Goal: Information Seeking & Learning: Learn about a topic

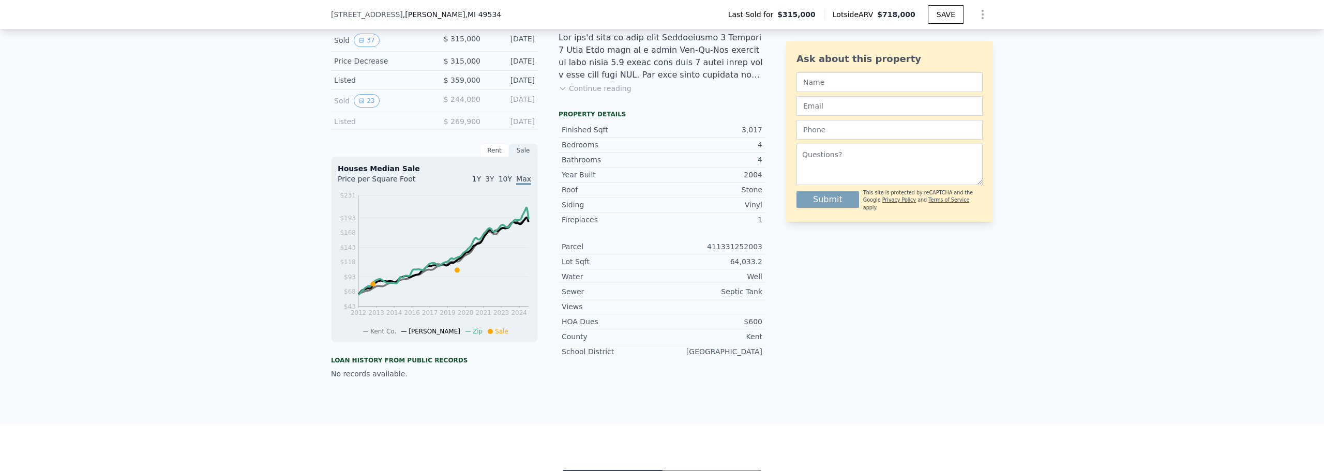
scroll to position [255, 0]
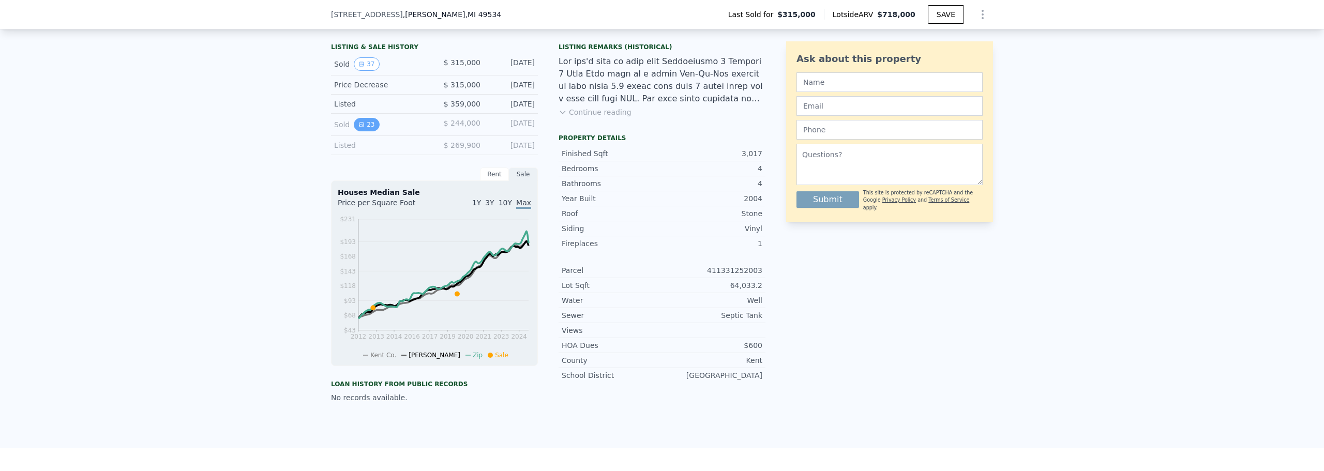
click at [366, 130] on button "23" at bounding box center [366, 124] width 25 height 13
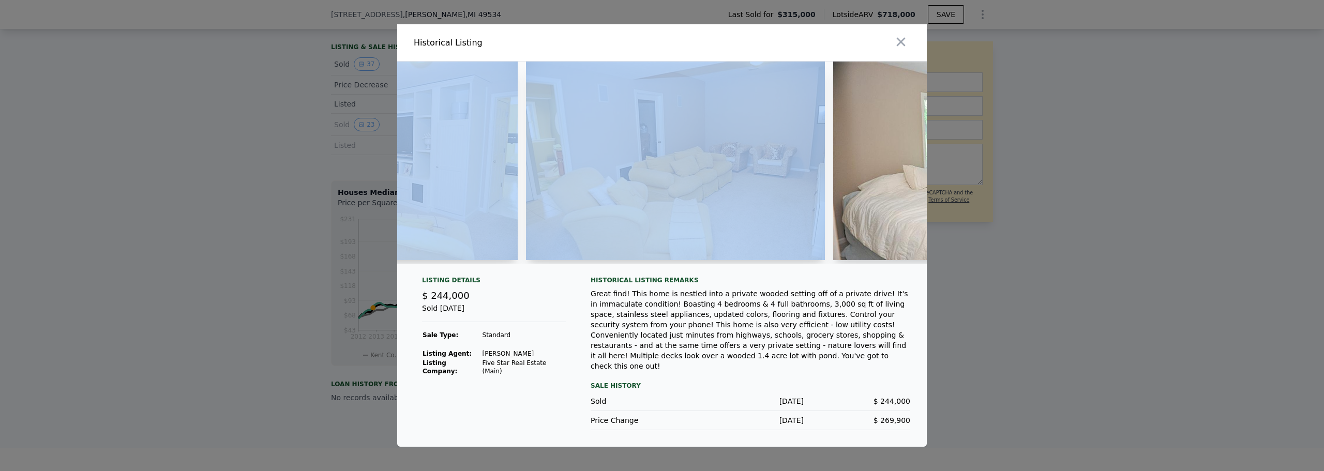
scroll to position [0, 2200]
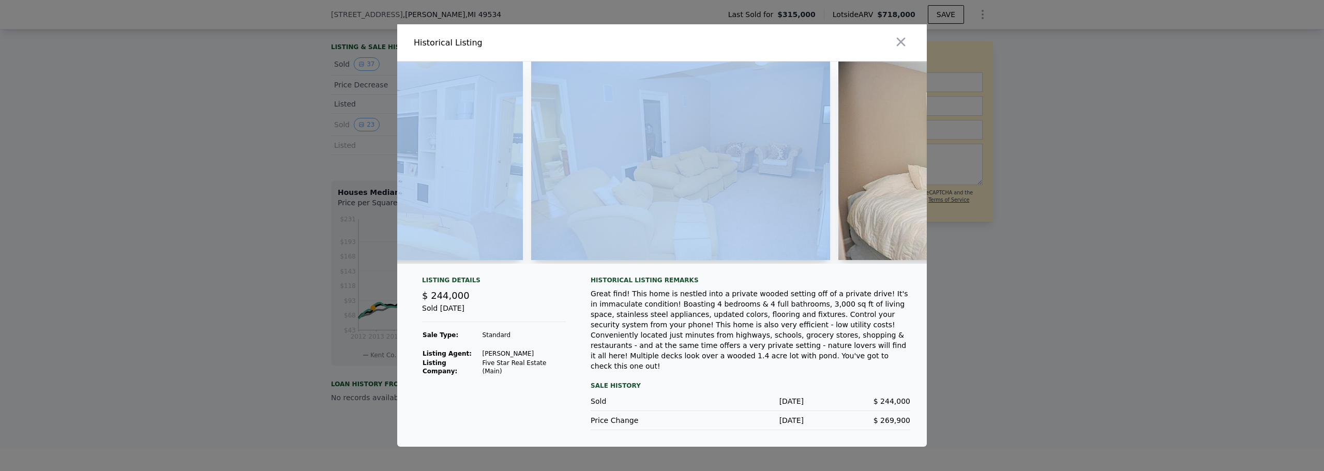
drag, startPoint x: 639, startPoint y: 277, endPoint x: 665, endPoint y: 278, distance: 25.9
click at [665, 272] on div at bounding box center [662, 167] width 530 height 211
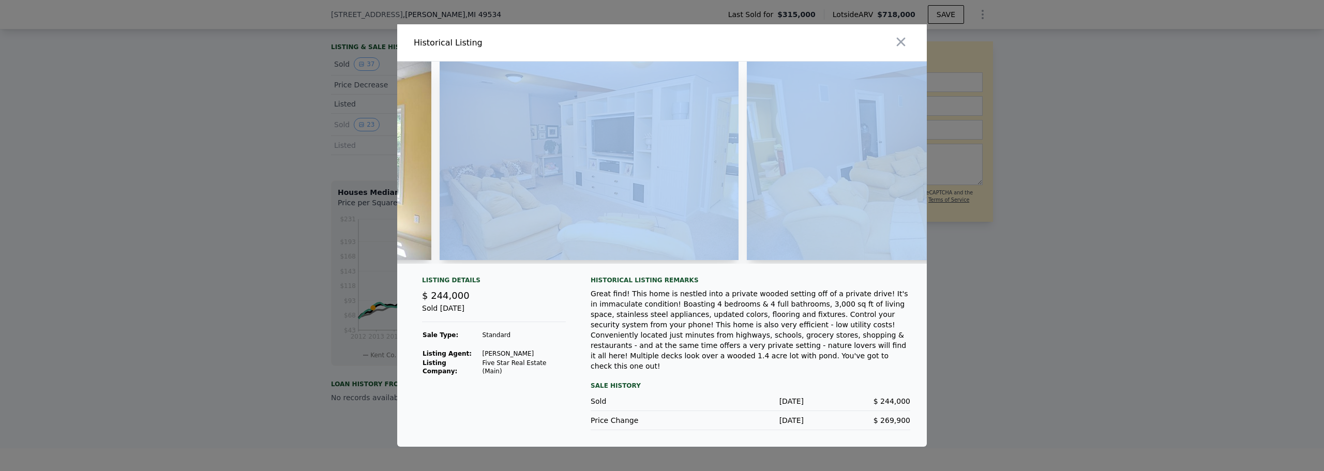
scroll to position [0, 1979]
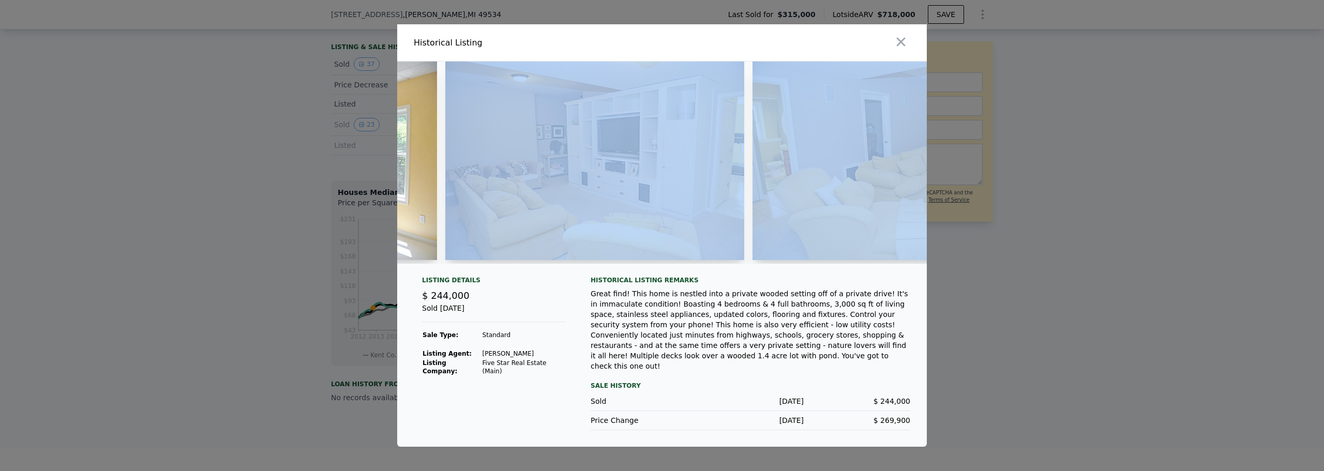
click at [627, 257] on img at bounding box center [594, 161] width 299 height 199
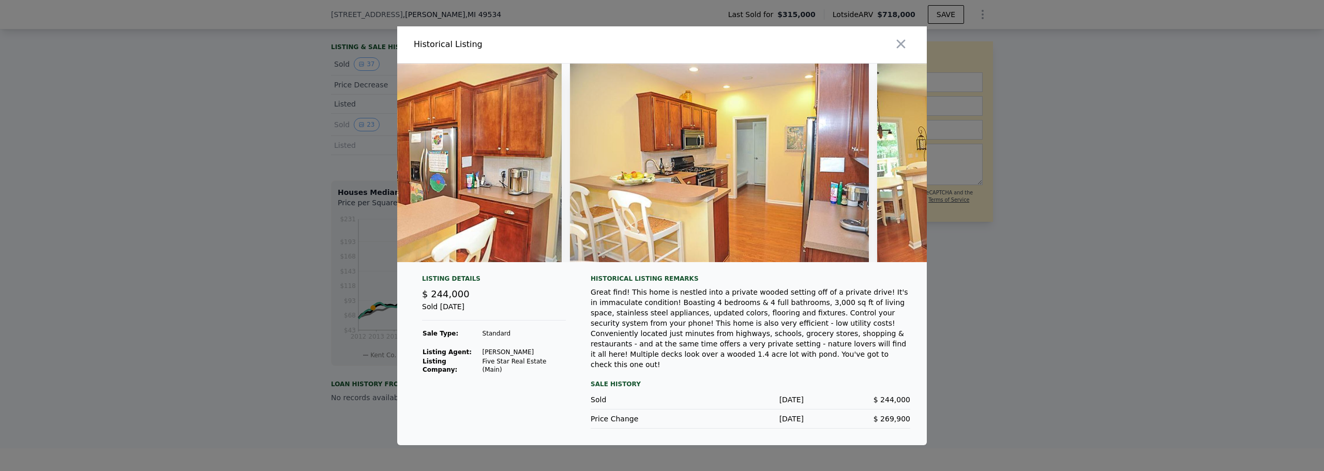
scroll to position [0, 6424]
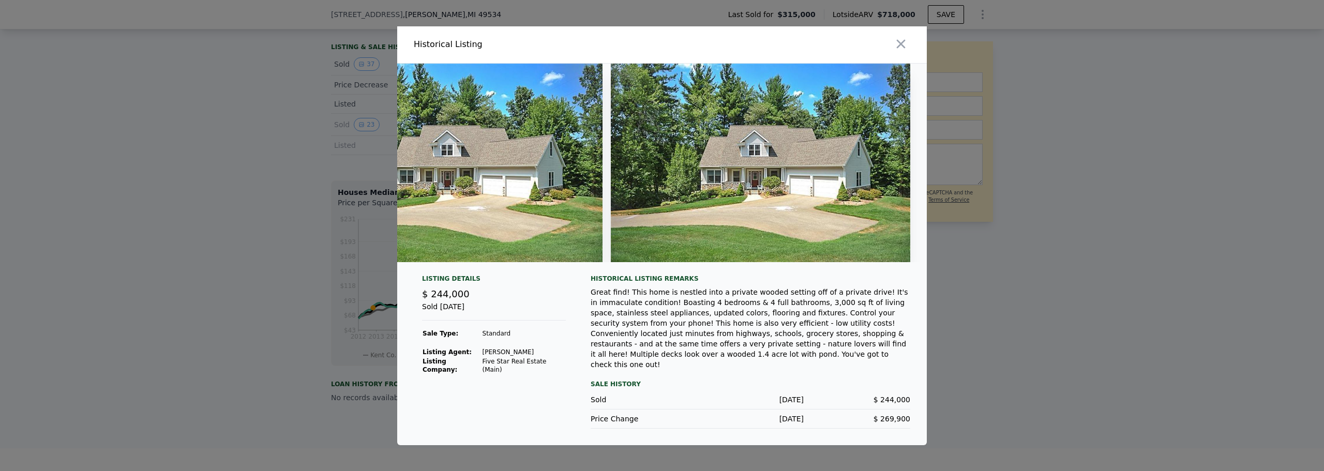
click at [553, 186] on img at bounding box center [453, 163] width 299 height 199
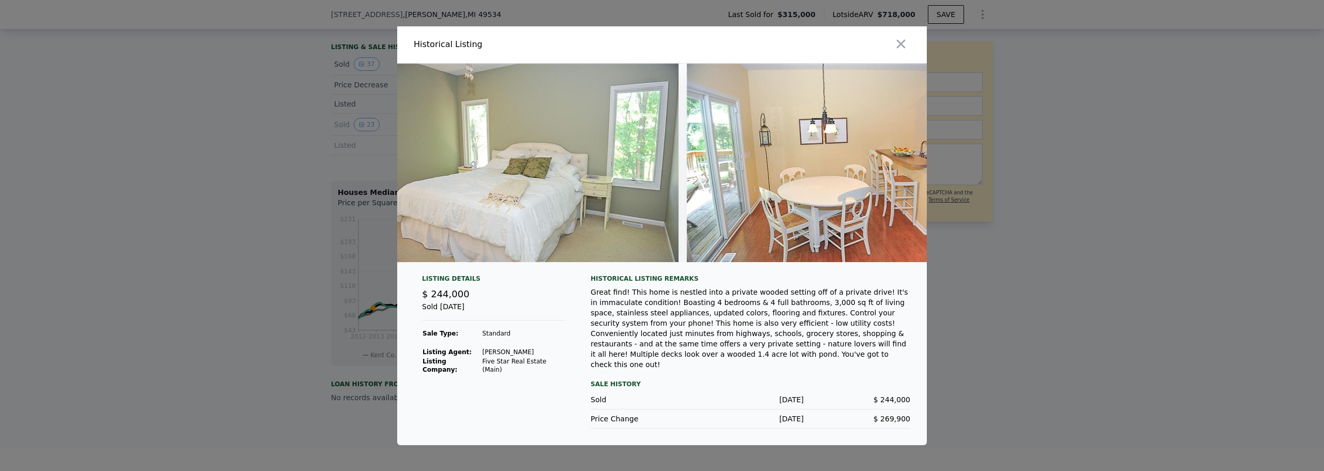
scroll to position [0, 3560]
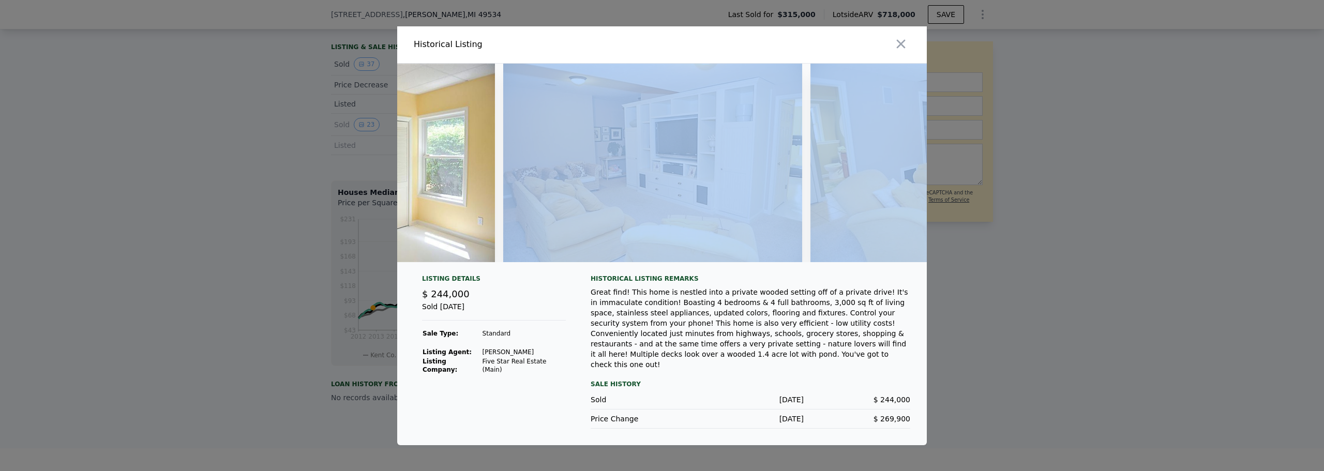
click at [572, 224] on img at bounding box center [652, 163] width 299 height 199
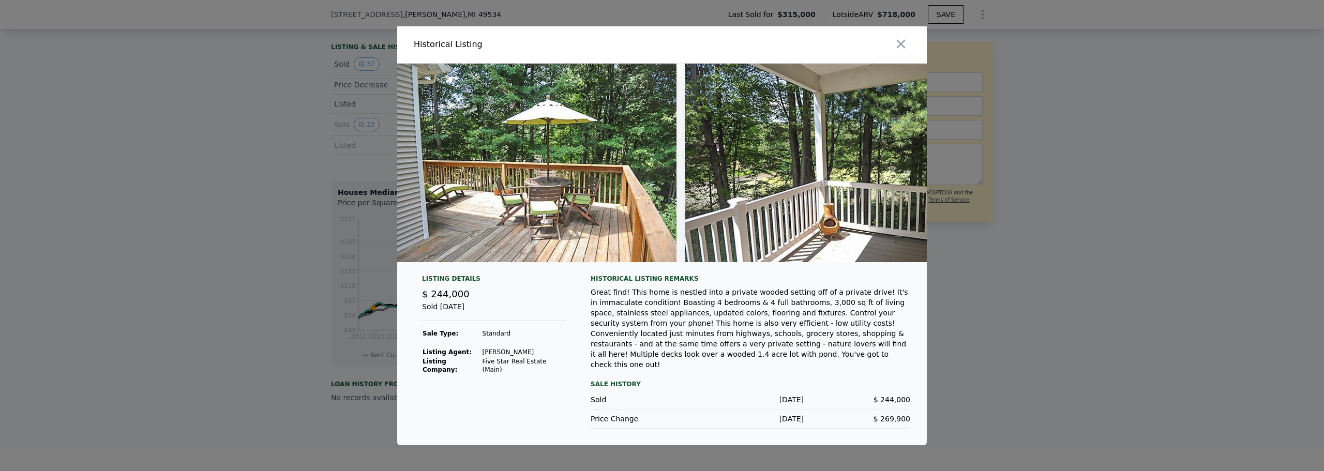
scroll to position [0, 0]
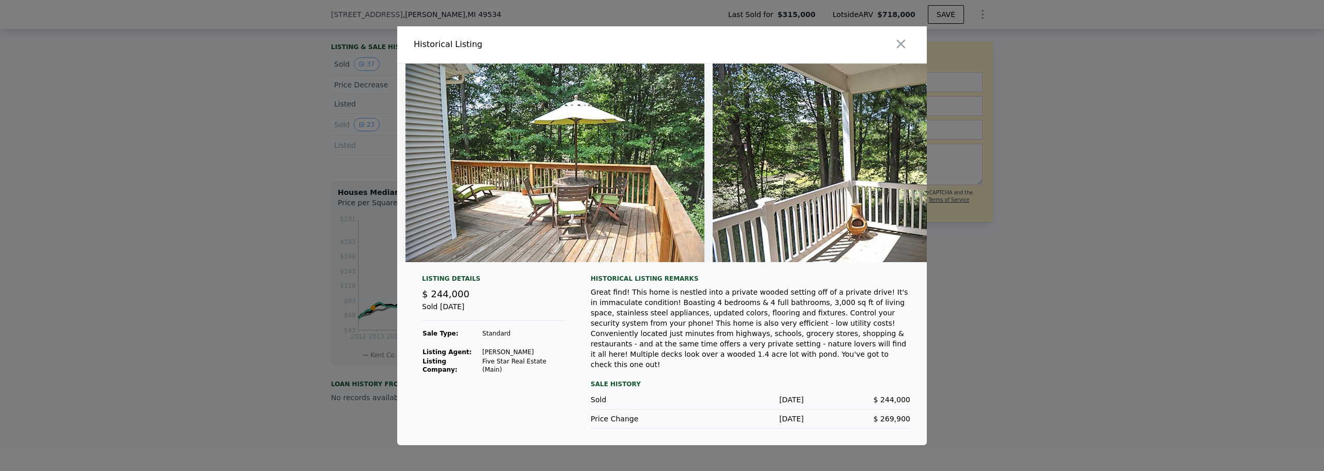
click at [897, 50] on icon "button" at bounding box center [901, 44] width 14 height 14
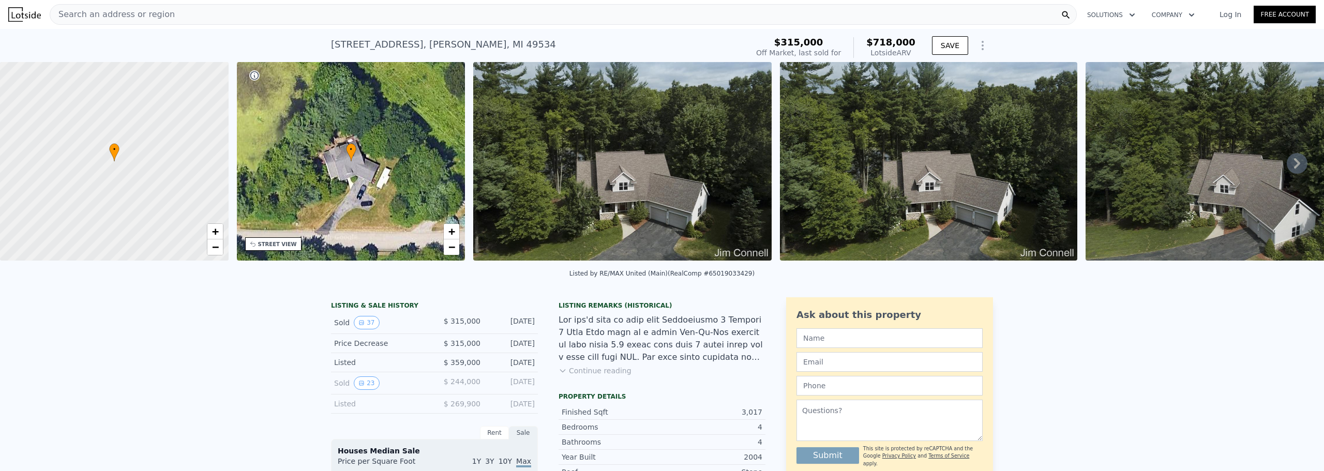
click at [127, 16] on span "Search an address or region" at bounding box center [112, 14] width 125 height 12
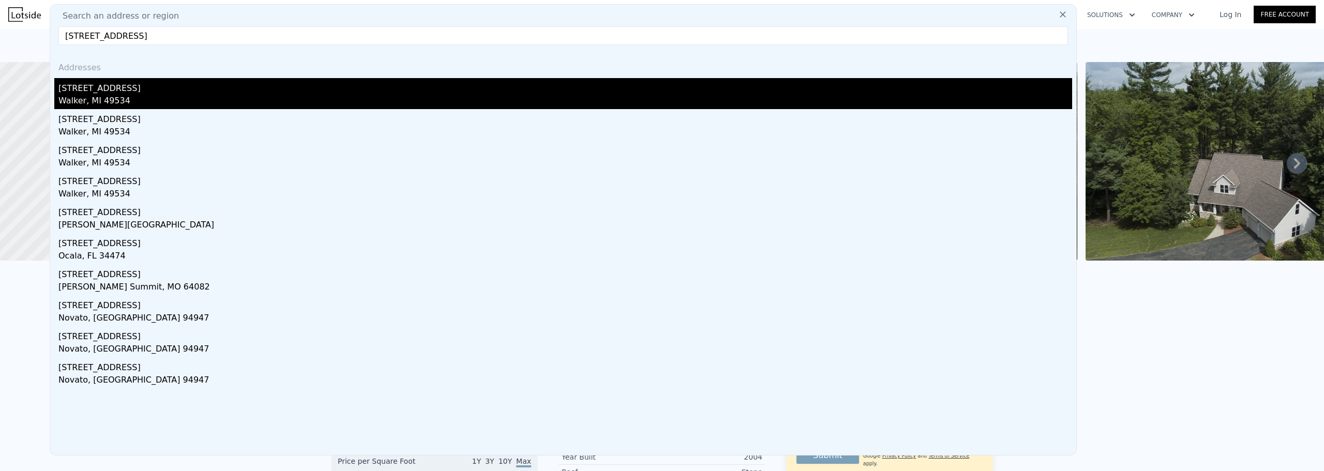
type input "[STREET_ADDRESS]"
click at [105, 85] on div "[STREET_ADDRESS]" at bounding box center [565, 86] width 1014 height 17
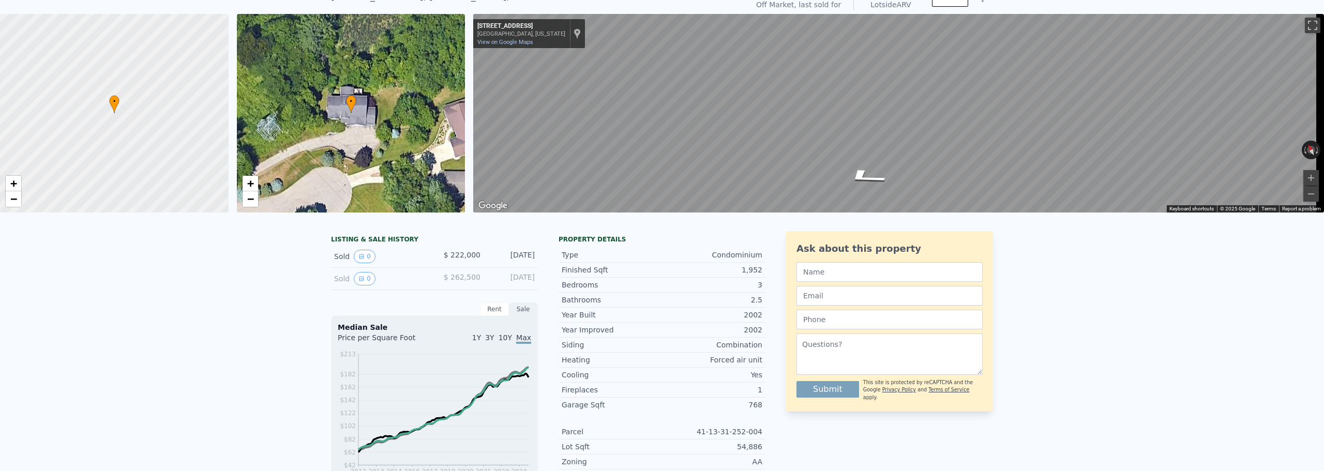
scroll to position [4, 0]
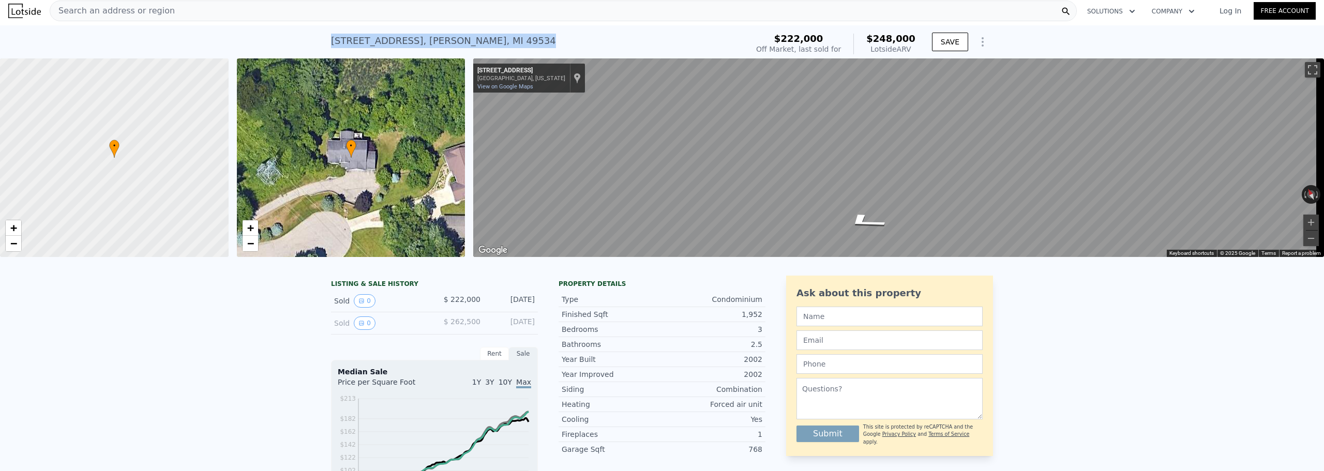
drag, startPoint x: 496, startPoint y: 43, endPoint x: 324, endPoint y: 50, distance: 171.3
click at [324, 50] on div "[STREET_ADDRESS] Sold [DATE] for $222k (~ARV $248k ) $222,000 Off Market, last …" at bounding box center [662, 41] width 1324 height 33
copy div "[STREET_ADDRESS]"
click at [129, 12] on span "Search an address or region" at bounding box center [112, 11] width 125 height 12
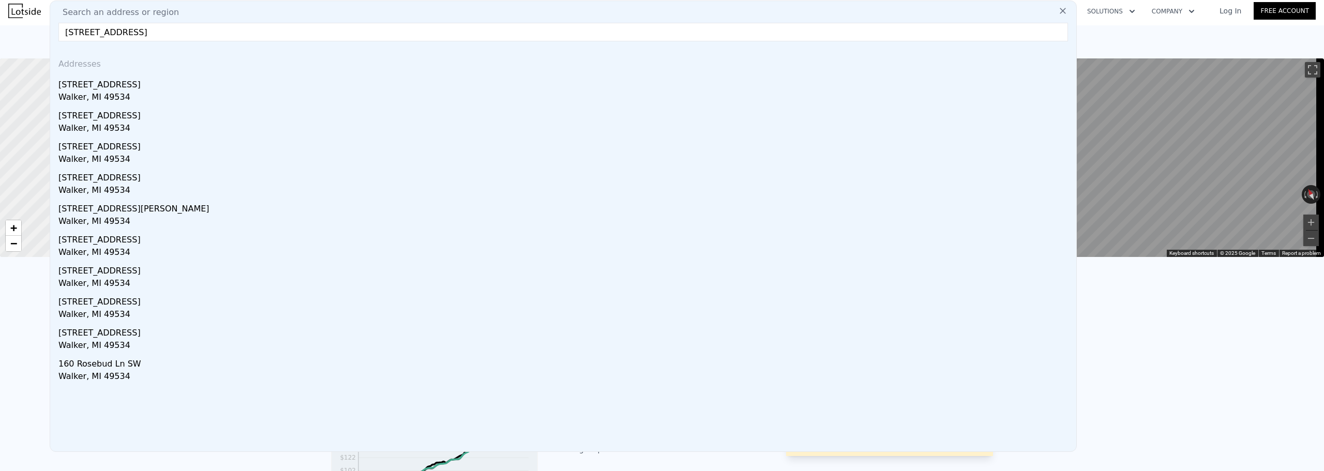
drag, startPoint x: 80, startPoint y: 33, endPoint x: 96, endPoint y: 34, distance: 16.6
click at [80, 33] on input "[STREET_ADDRESS]" at bounding box center [563, 32] width 1010 height 19
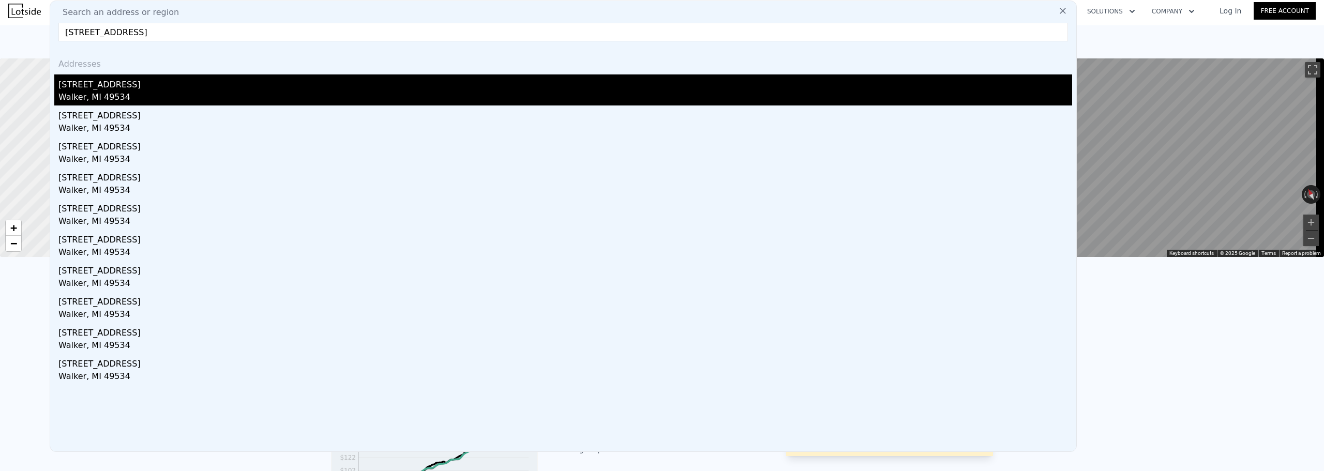
type input "[STREET_ADDRESS]"
click at [226, 96] on div "Walker, MI 49534" at bounding box center [565, 98] width 1014 height 14
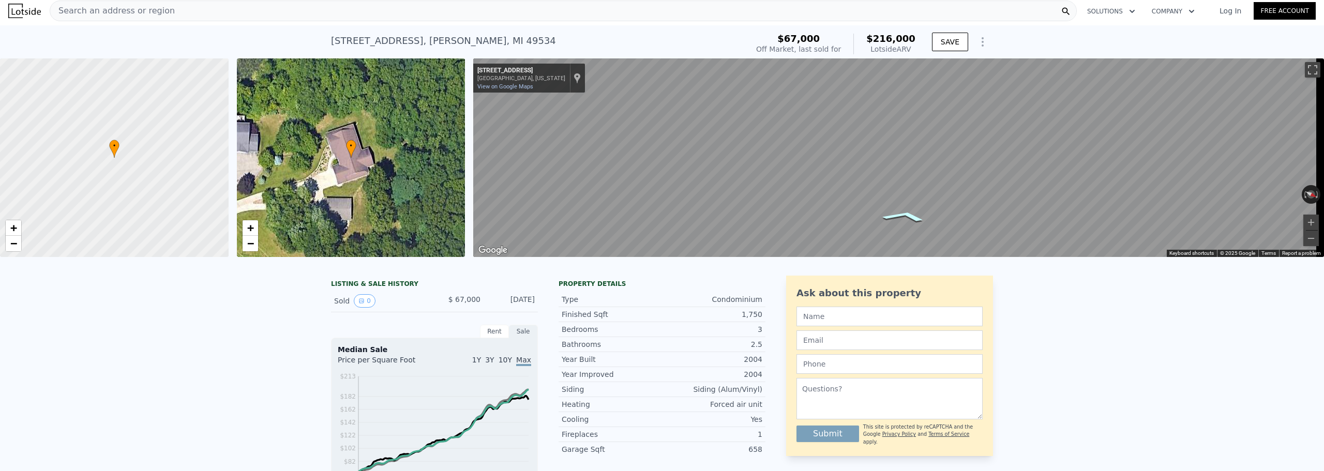
click at [908, 217] on icon "Go West, Drakewood Ln SW" at bounding box center [905, 216] width 72 height 18
click at [908, 211] on icon "Go West, Drakewood Ln SW" at bounding box center [905, 216] width 72 height 18
click at [907, 210] on icon "Go West, Drakewood Ln SW" at bounding box center [895, 211] width 63 height 14
click at [897, 206] on icon "Go West, Drakewood Ln SW" at bounding box center [891, 206] width 66 height 16
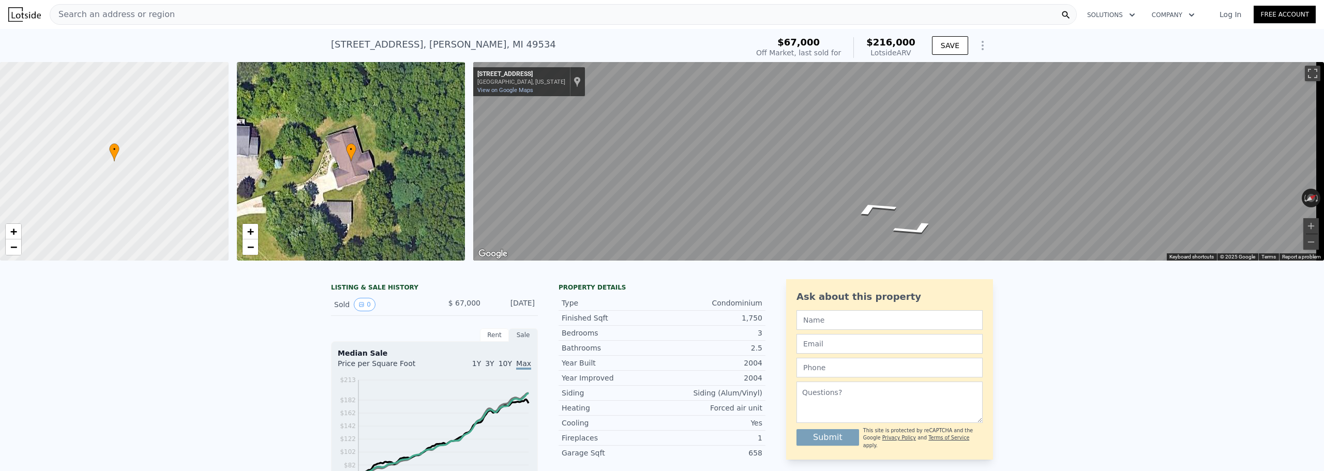
click at [231, 13] on div "Search an address or region" at bounding box center [563, 14] width 1027 height 21
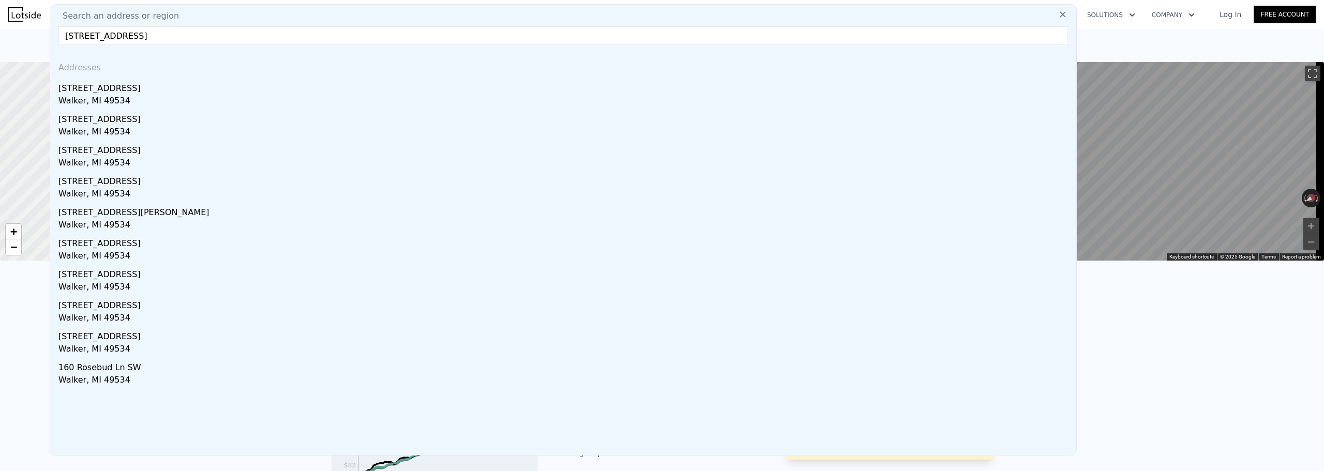
click at [85, 36] on input "[STREET_ADDRESS]" at bounding box center [563, 35] width 1010 height 19
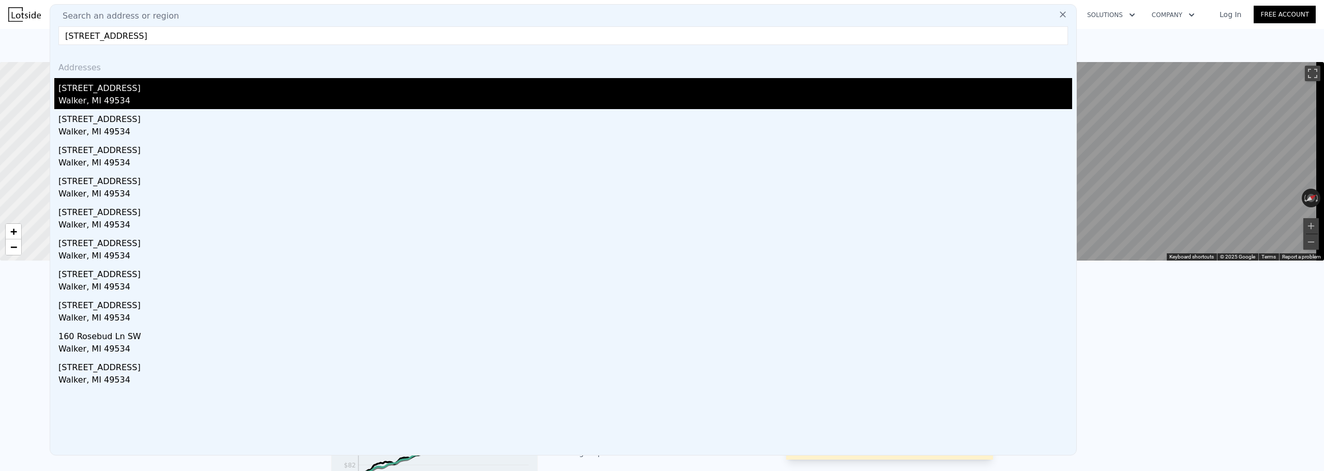
type input "[STREET_ADDRESS]"
click at [73, 94] on div "[STREET_ADDRESS]" at bounding box center [565, 86] width 1014 height 17
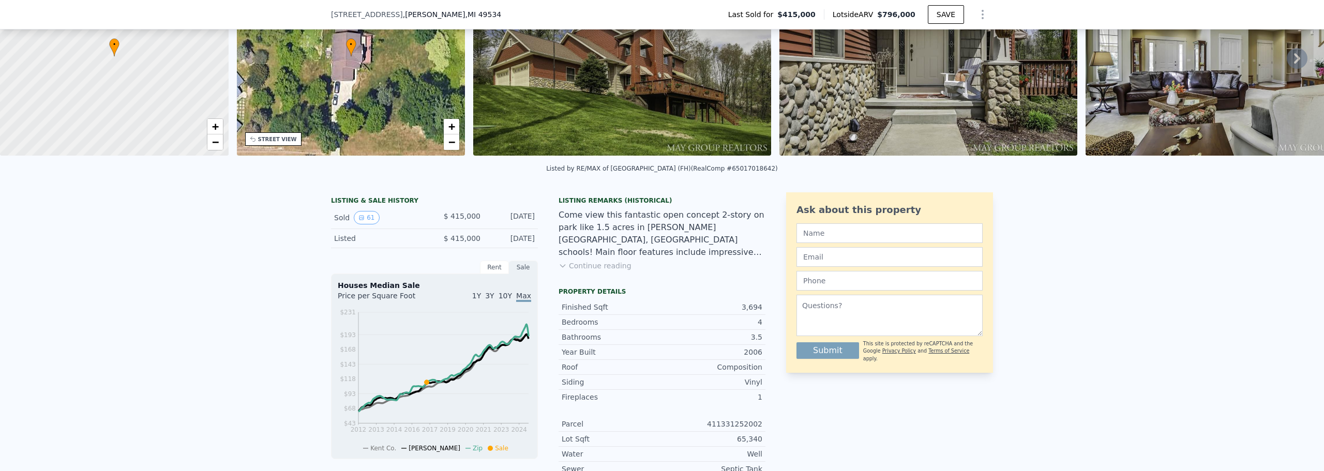
scroll to position [48, 0]
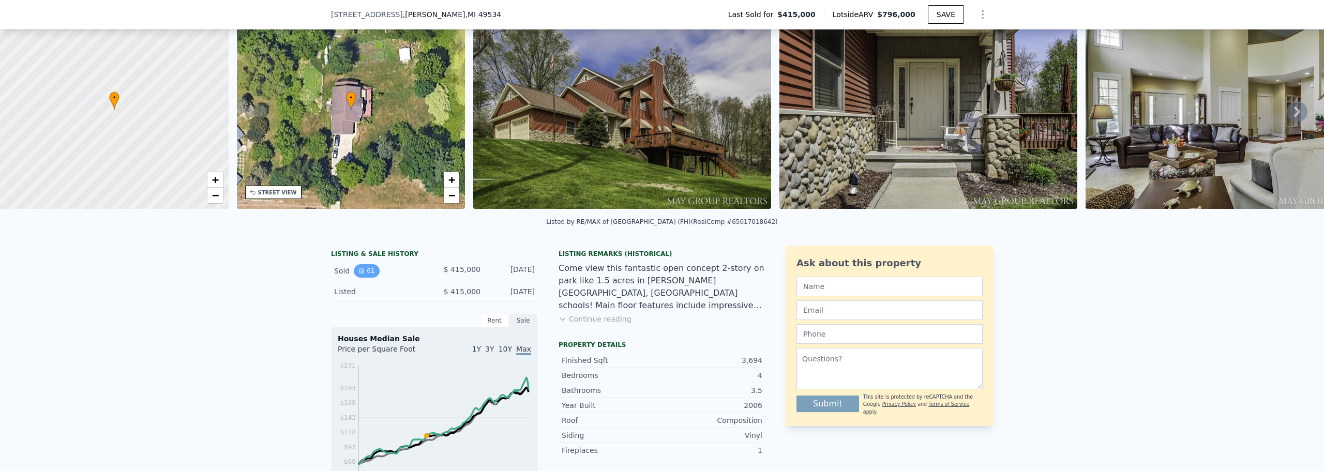
click at [364, 277] on button "61" at bounding box center [366, 270] width 25 height 13
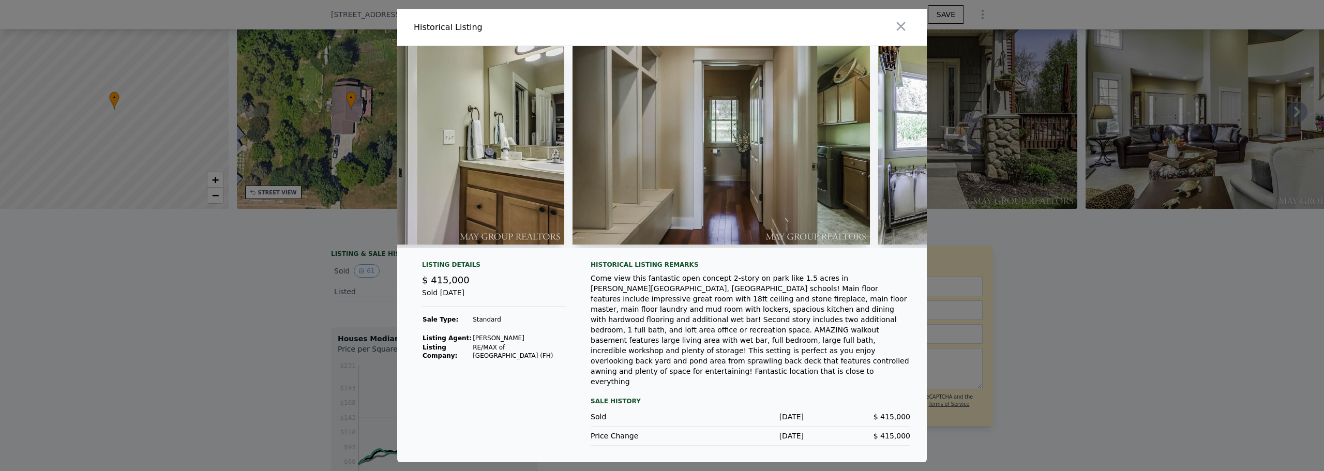
scroll to position [0, 5622]
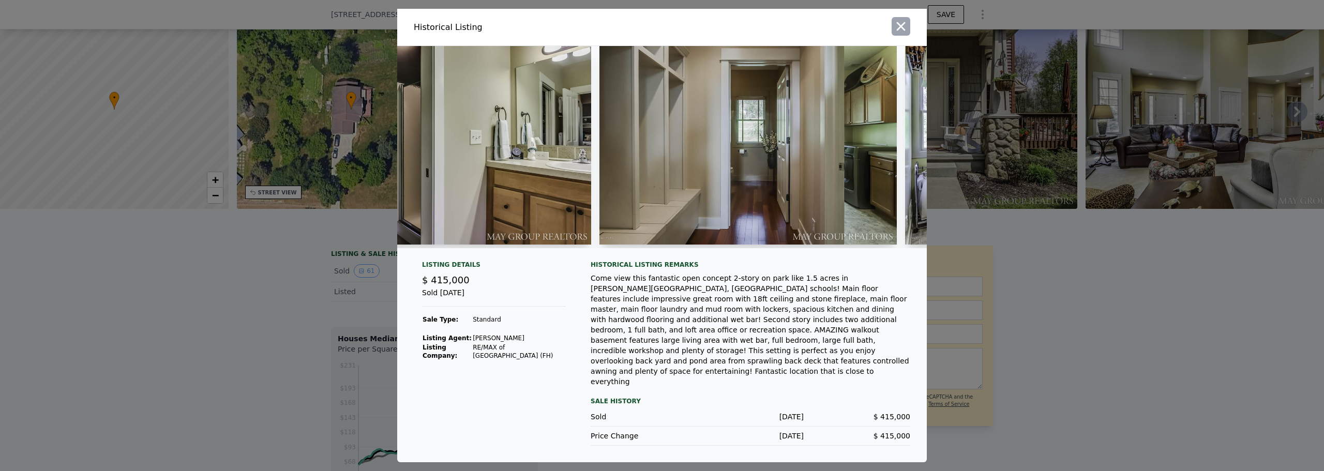
click at [907, 34] on icon "button" at bounding box center [901, 26] width 14 height 14
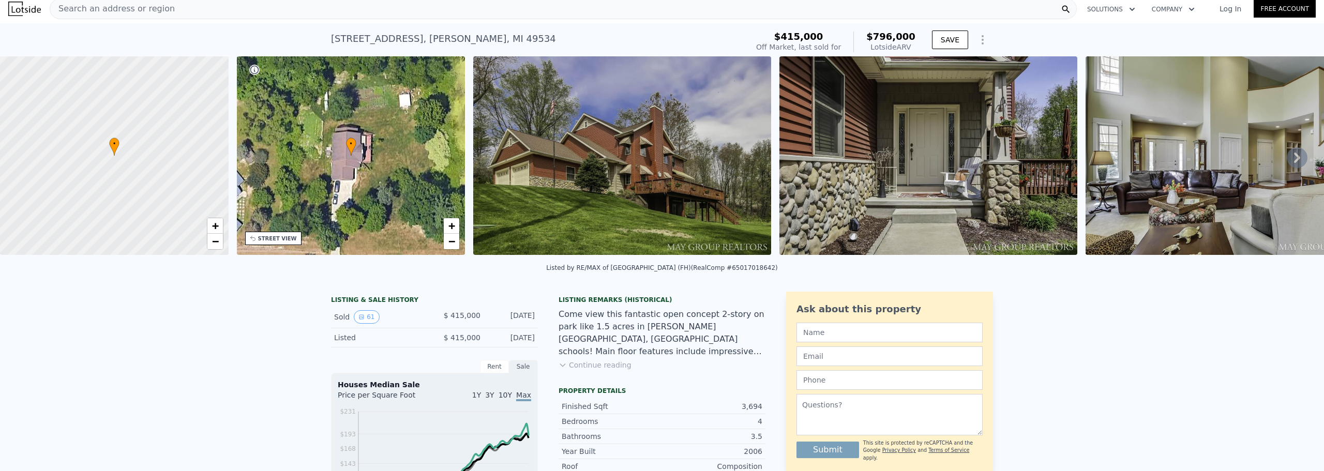
scroll to position [4, 0]
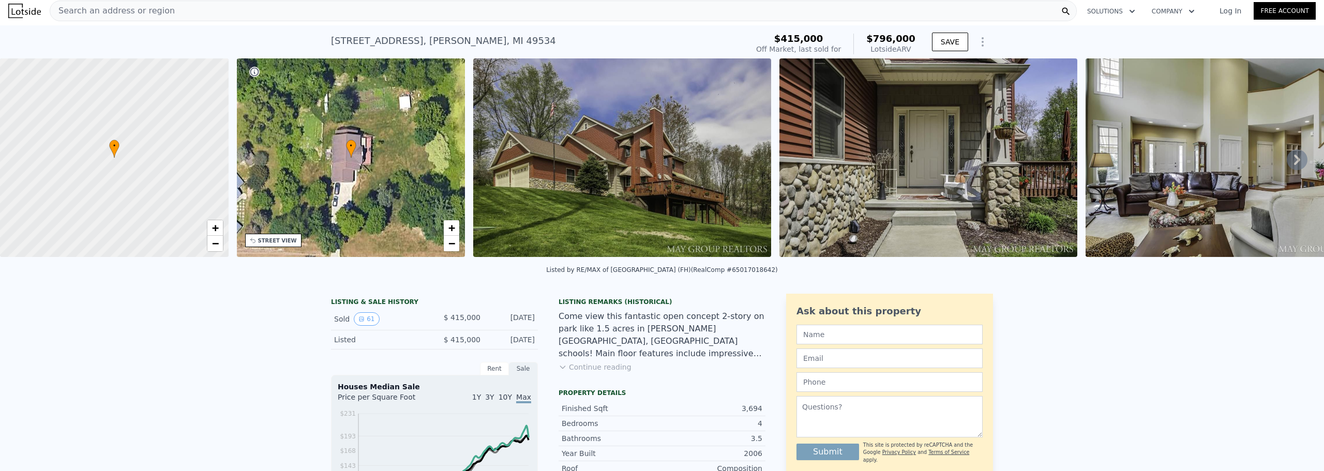
click at [465, 35] on div "[STREET_ADDRESS]" at bounding box center [443, 41] width 225 height 14
click at [532, 42] on div "[STREET_ADDRESS] Sold [DATE] for $415k (~ARV $796k )" at bounding box center [537, 43] width 413 height 29
click at [497, 32] on div "[STREET_ADDRESS] Sold [DATE] for $415k (~ARV $796k )" at bounding box center [537, 43] width 413 height 29
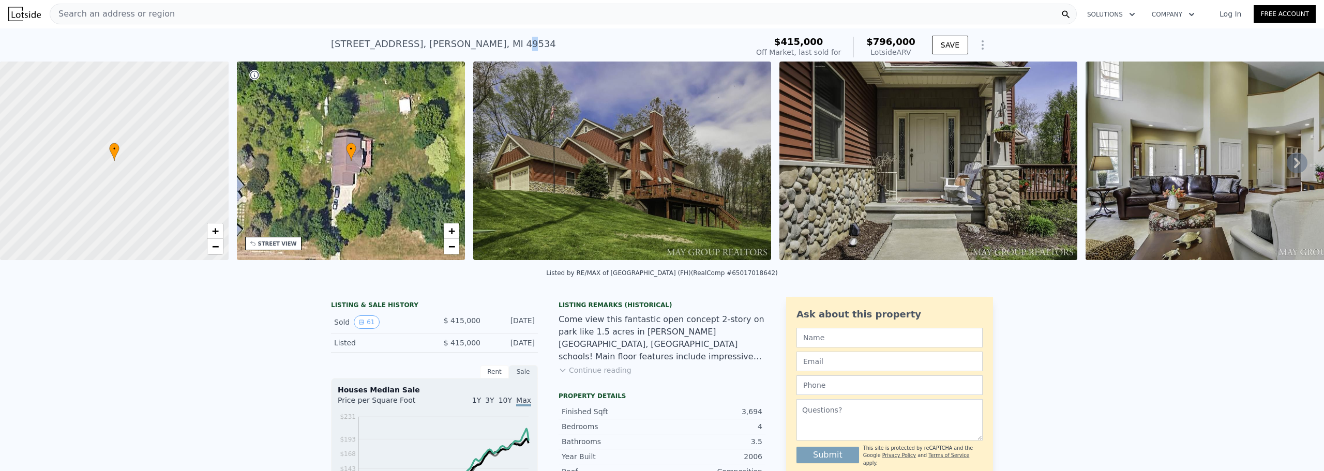
scroll to position [0, 0]
click at [121, 12] on span "Search an address or region" at bounding box center [112, 14] width 125 height 12
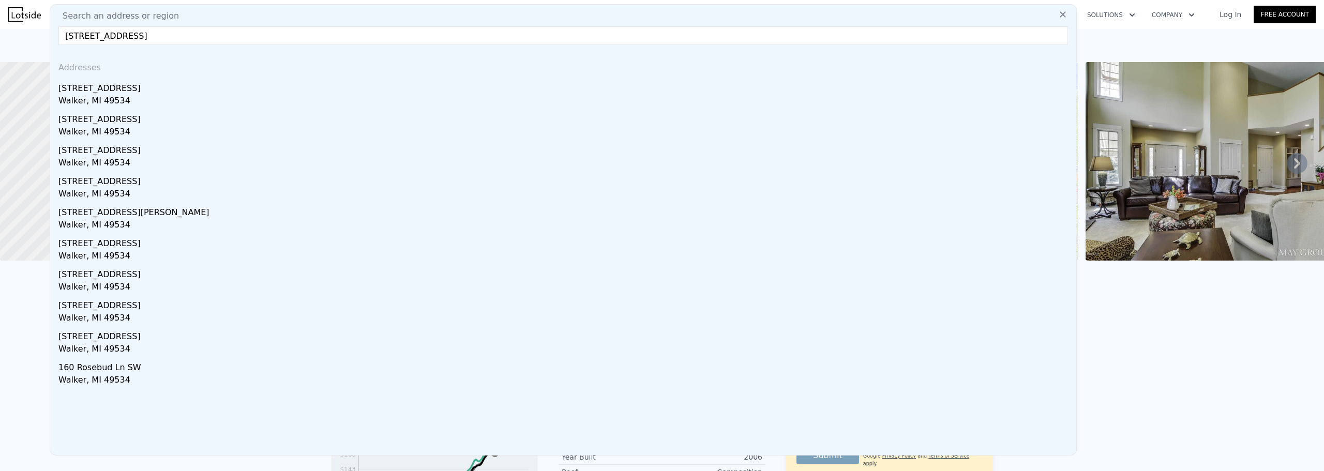
drag, startPoint x: 84, startPoint y: 35, endPoint x: 29, endPoint y: 29, distance: 55.2
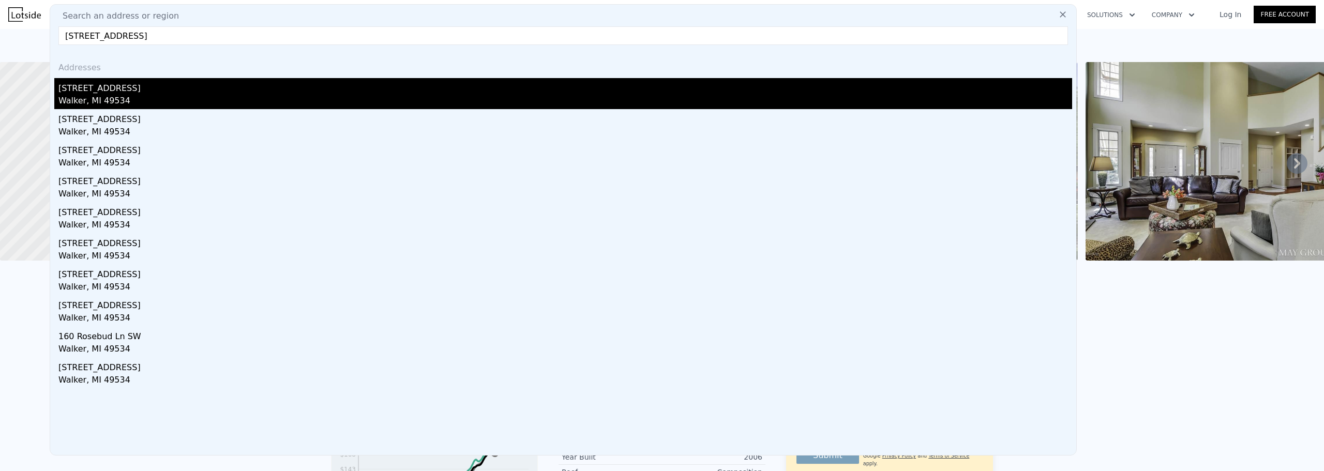
type input "[STREET_ADDRESS]"
click at [75, 85] on div "[STREET_ADDRESS]" at bounding box center [565, 86] width 1014 height 17
type input "2"
type input "2330"
type input "3832"
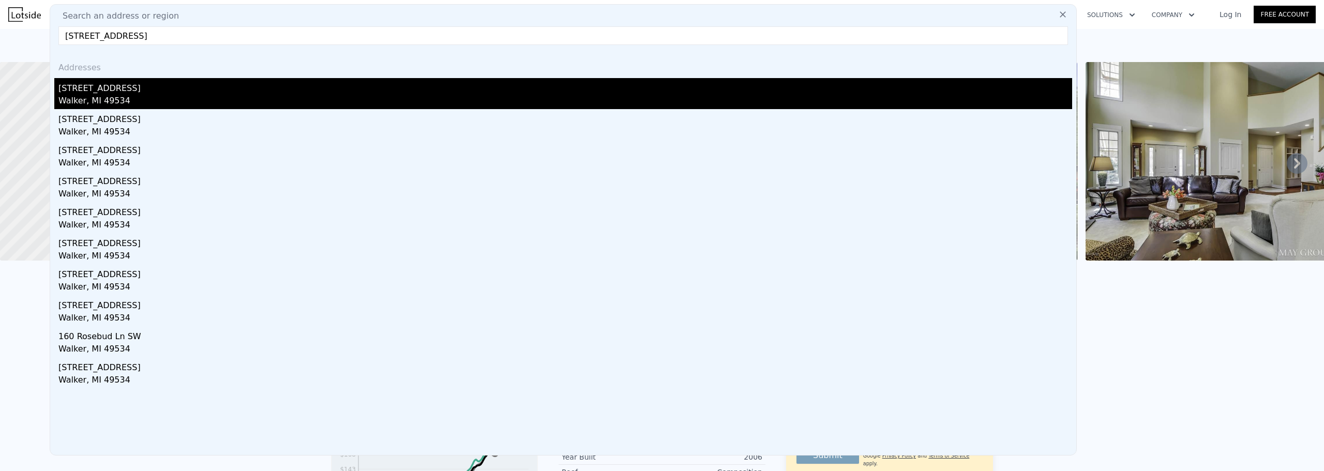
type input "95396.4"
checkbox input "true"
type input "$ 718,000"
type input "$ 331,911"
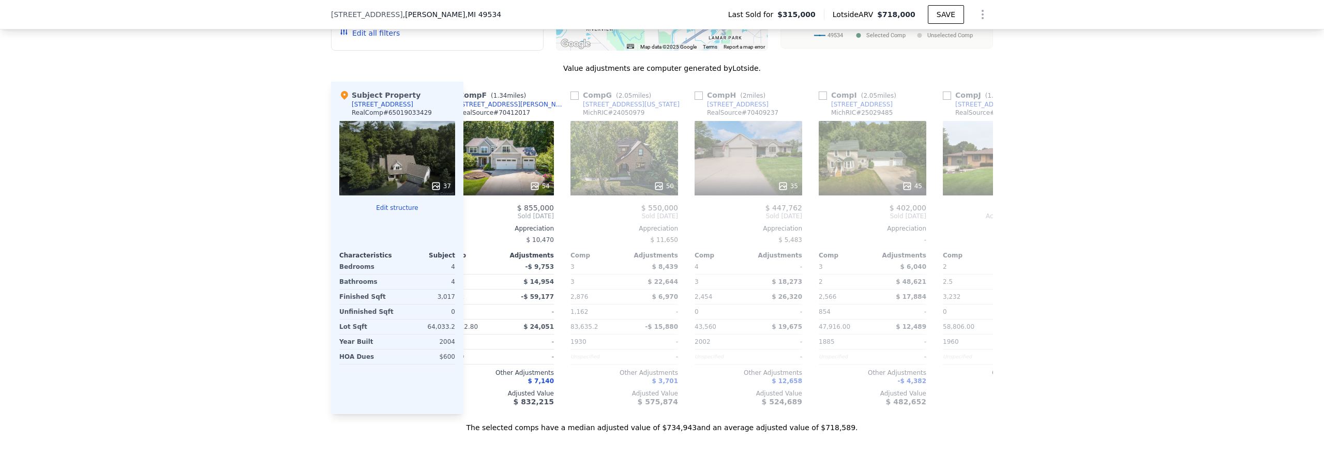
scroll to position [0, 985]
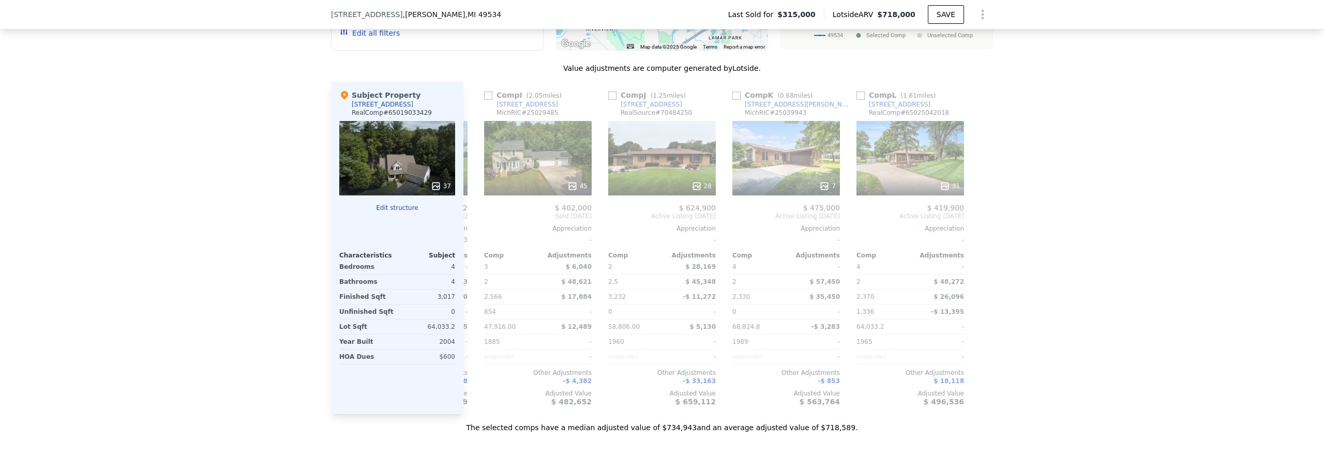
click at [1201, 343] on div "We found 12 sales that match your search Listings provided by RealComp . Filter…" at bounding box center [662, 136] width 1324 height 593
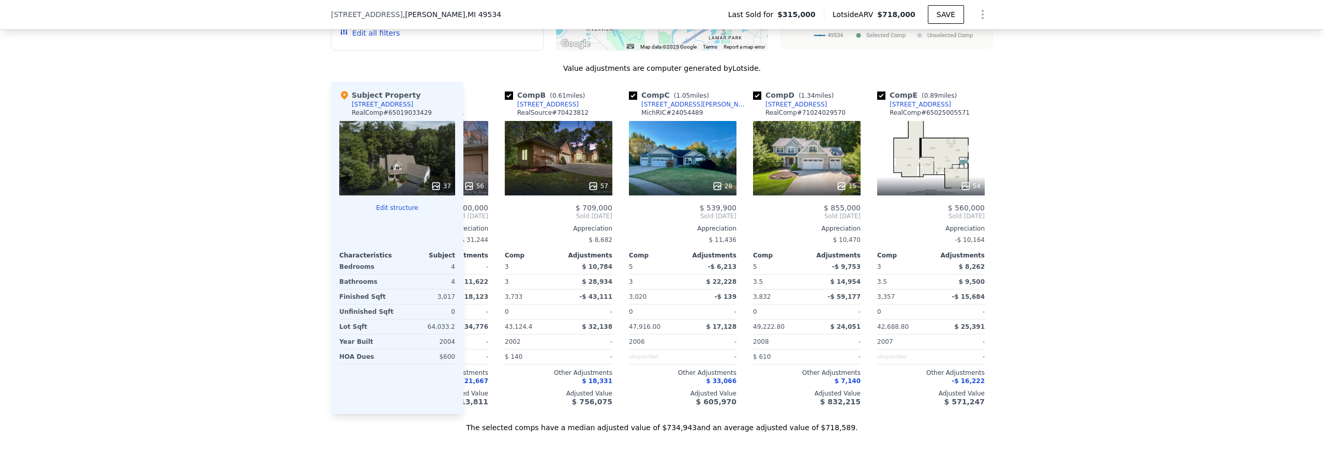
scroll to position [0, 0]
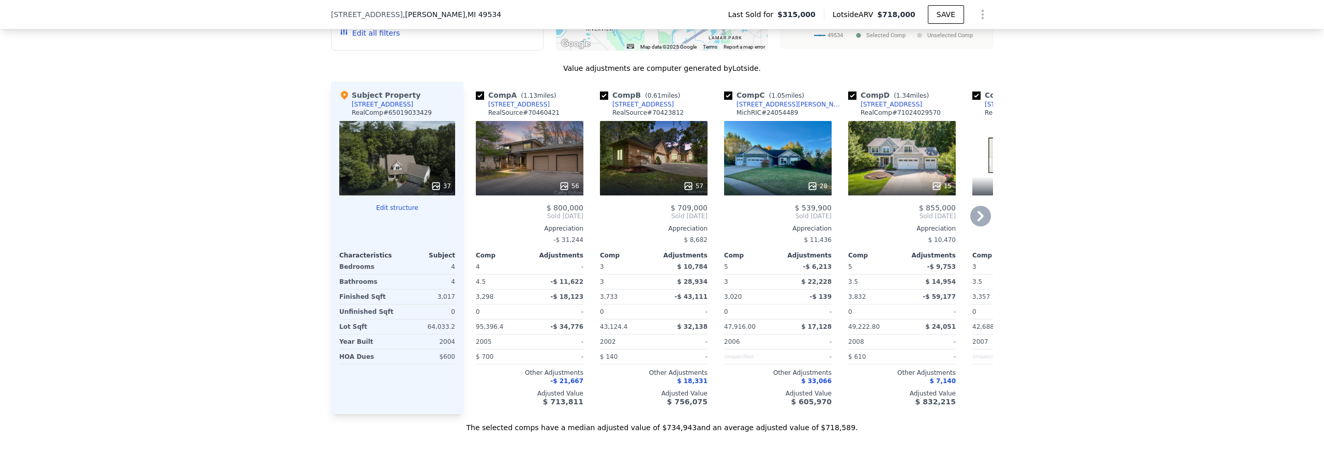
click at [675, 187] on div at bounding box center [654, 186] width 108 height 19
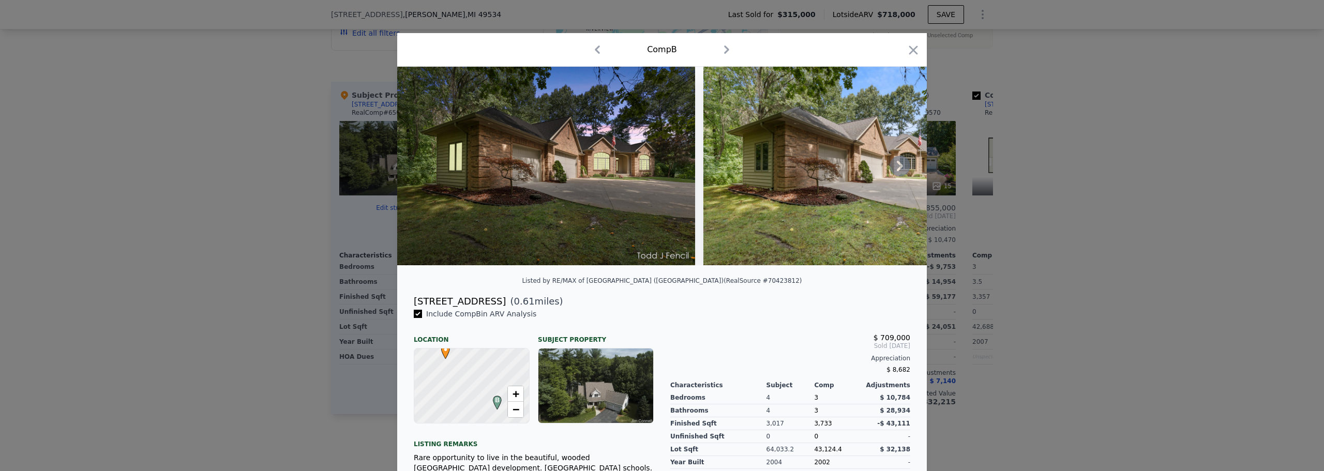
click at [894, 168] on icon at bounding box center [900, 166] width 21 height 21
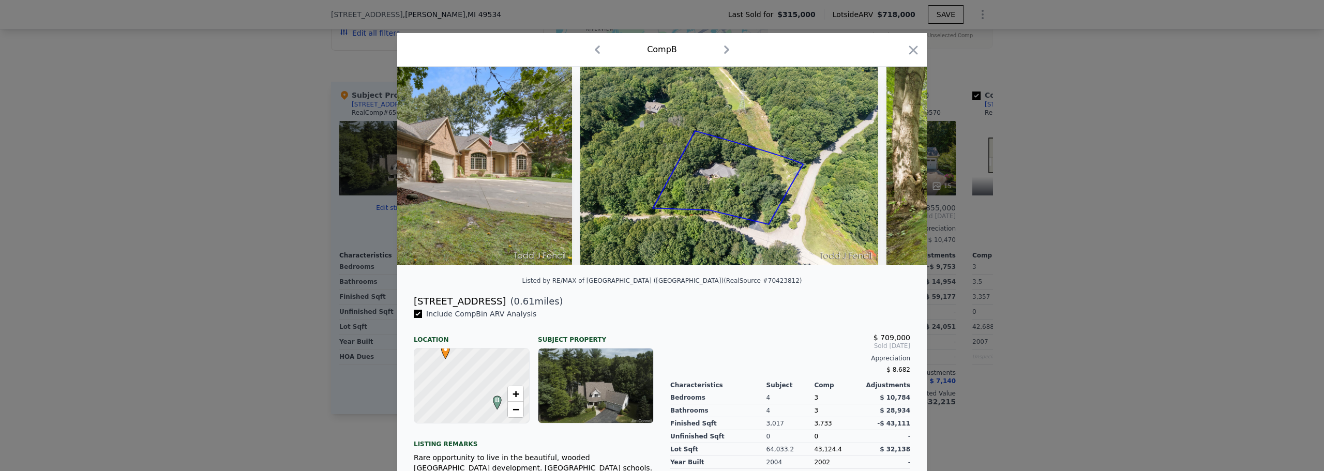
scroll to position [0, 497]
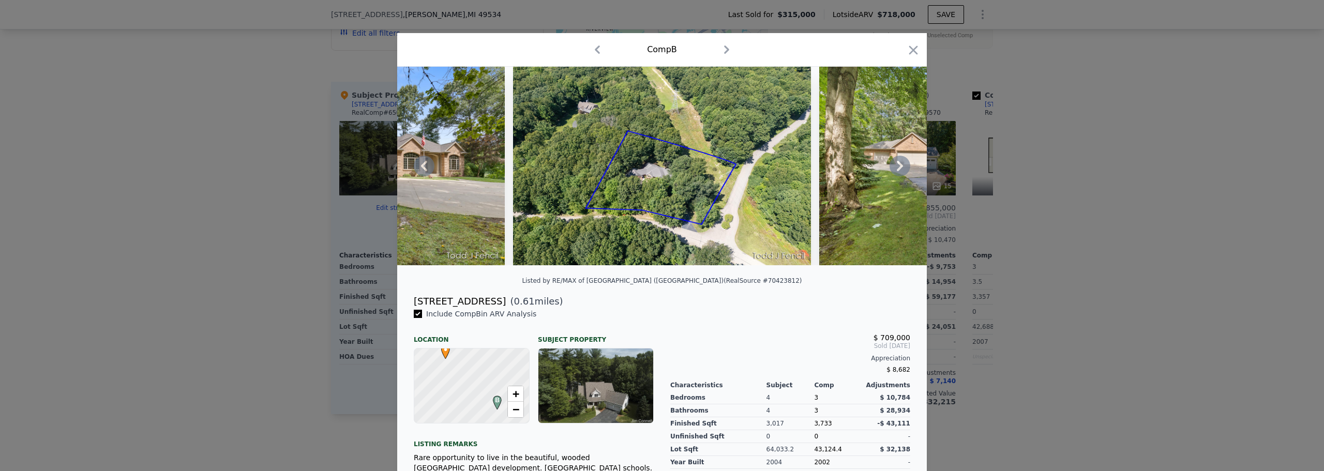
click at [894, 168] on icon at bounding box center [900, 166] width 21 height 21
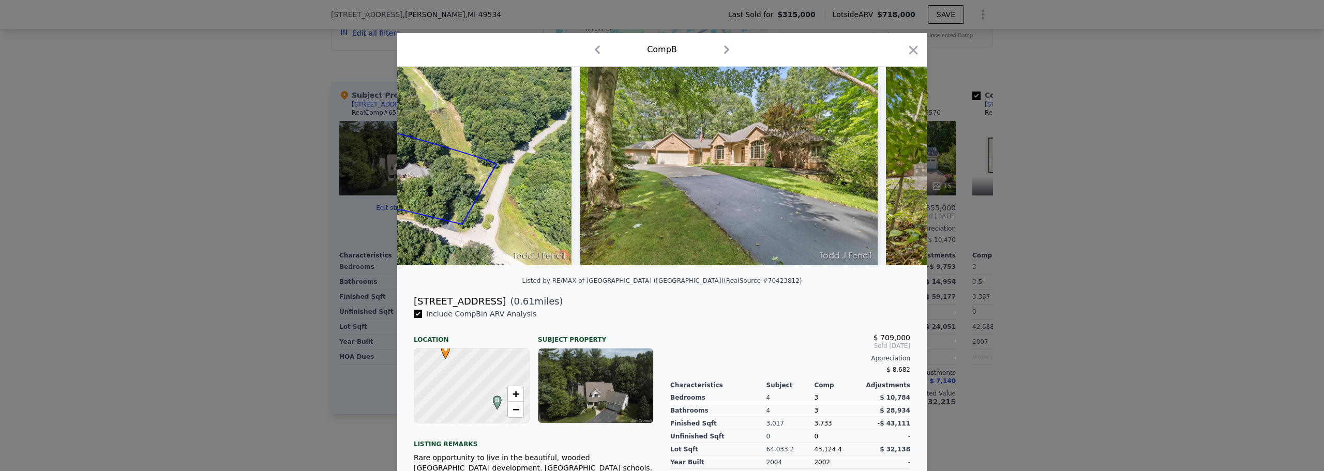
scroll to position [0, 745]
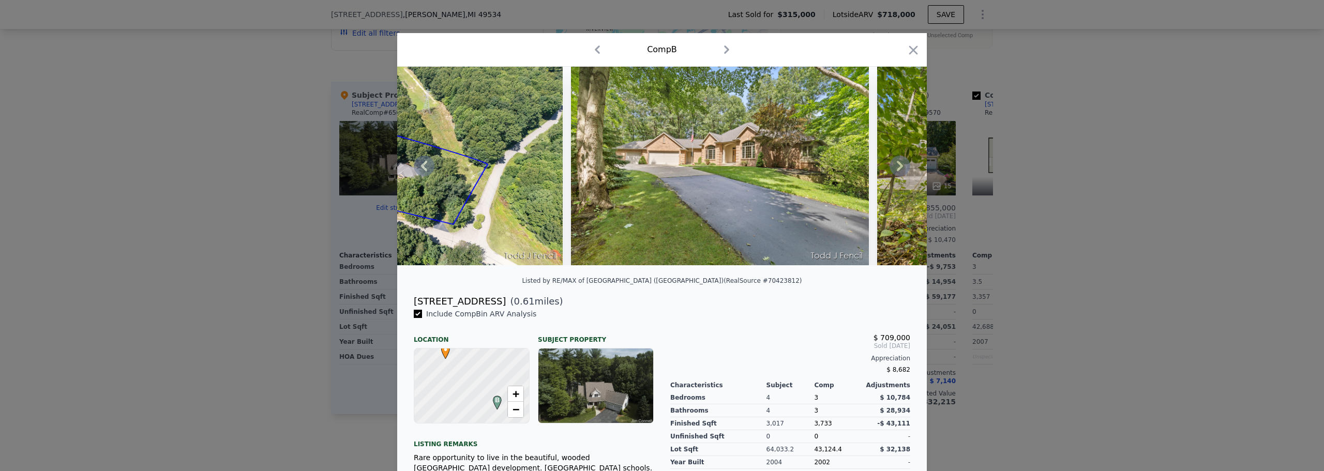
click at [893, 168] on icon at bounding box center [900, 166] width 21 height 21
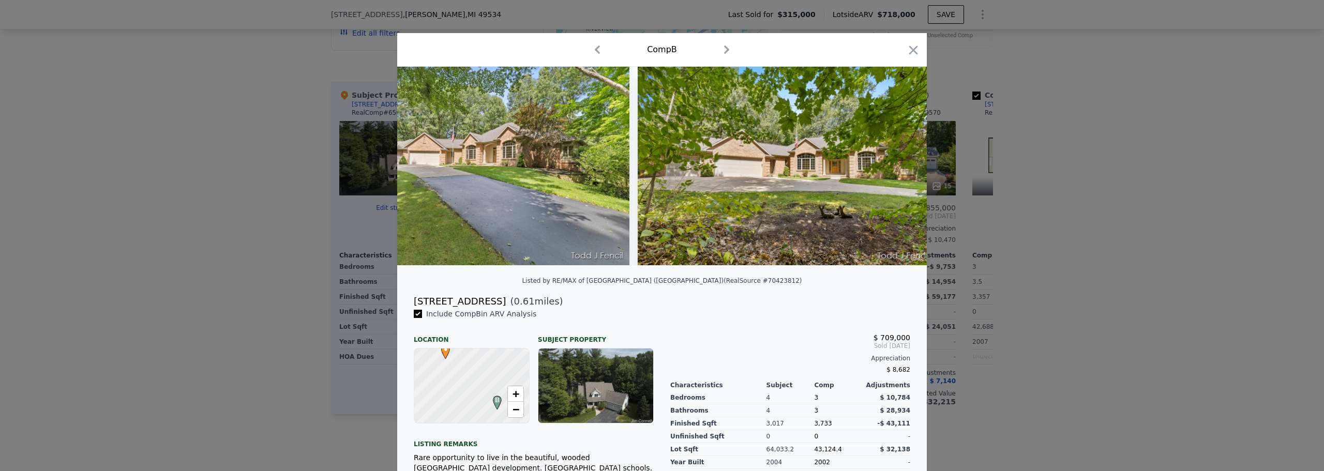
scroll to position [0, 993]
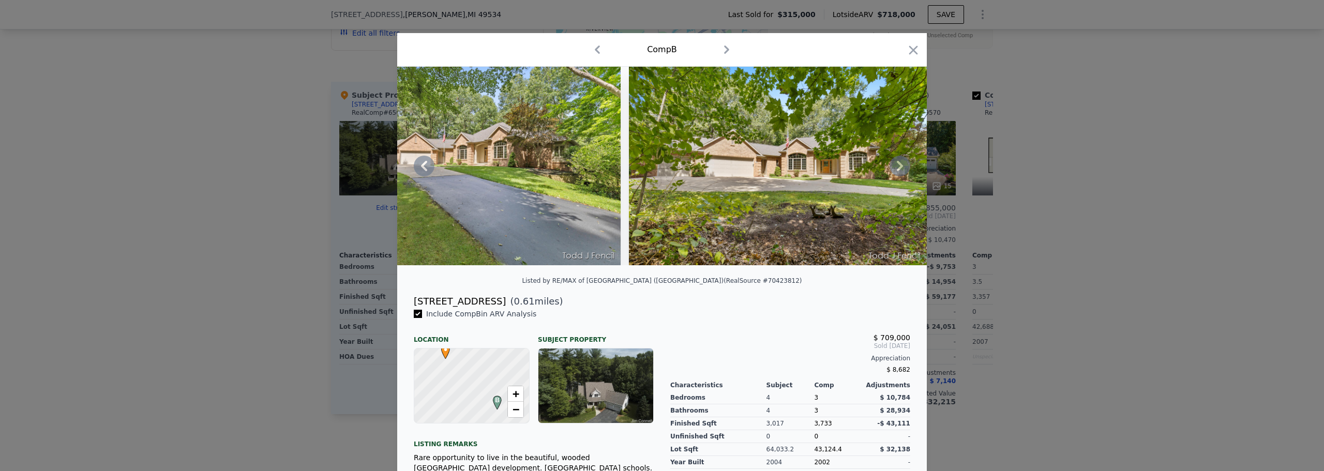
click at [899, 169] on icon at bounding box center [900, 166] width 6 height 10
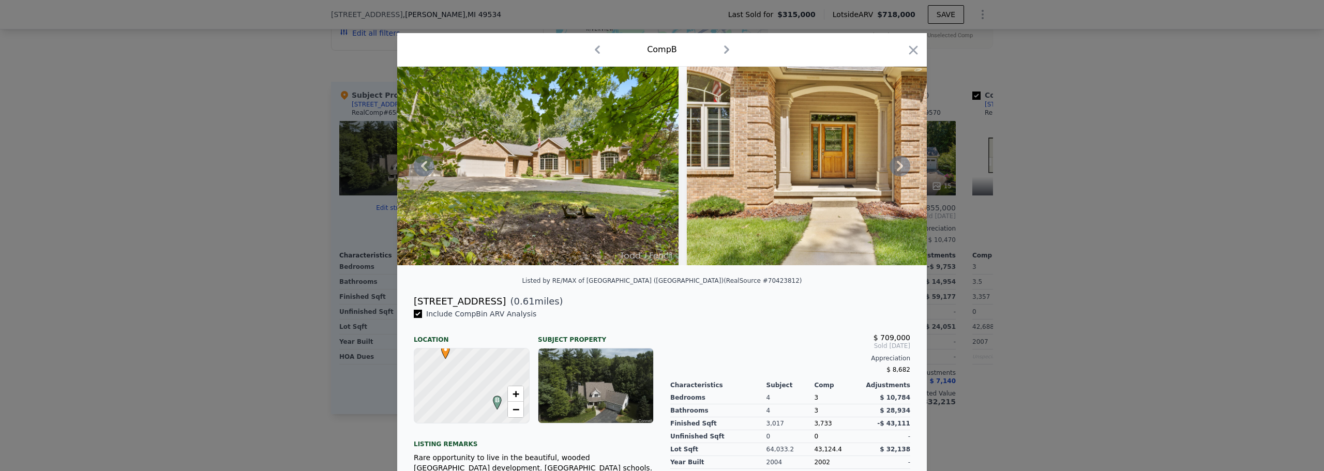
click at [898, 169] on icon at bounding box center [900, 166] width 6 height 10
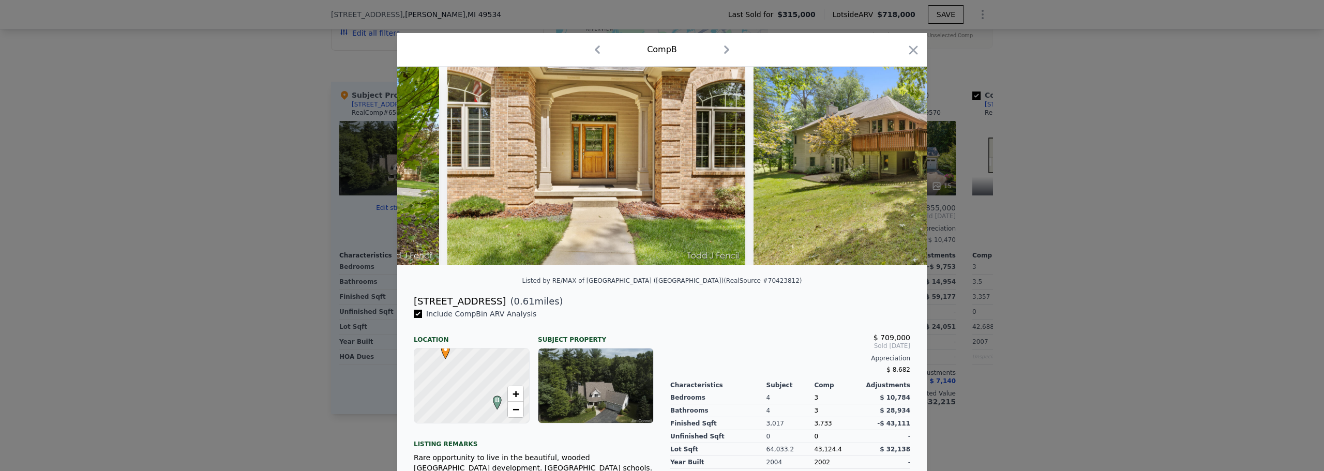
scroll to position [0, 1490]
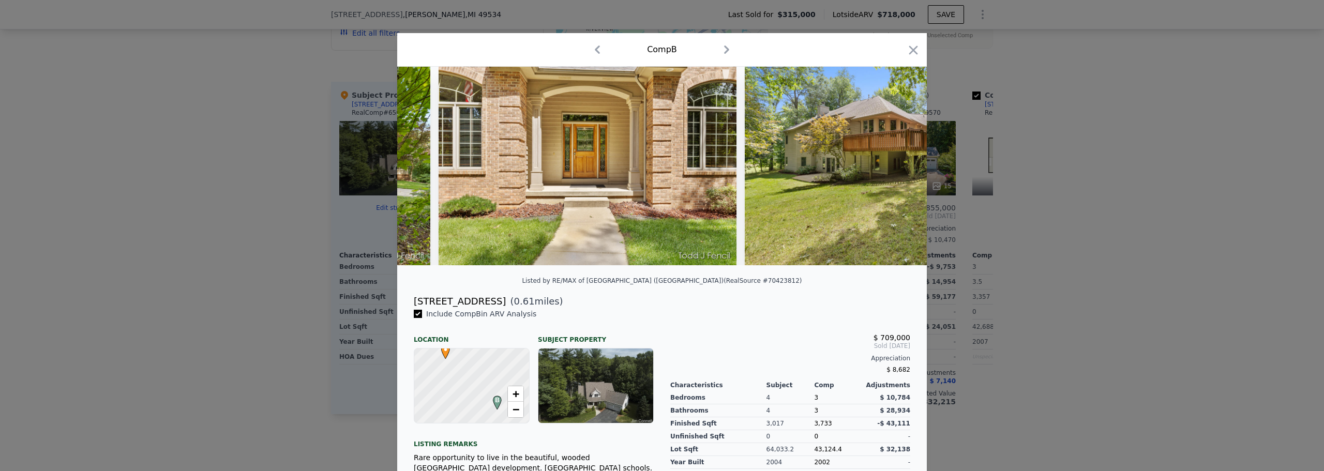
click at [898, 169] on img at bounding box center [894, 166] width 298 height 199
click at [897, 168] on icon at bounding box center [900, 166] width 6 height 10
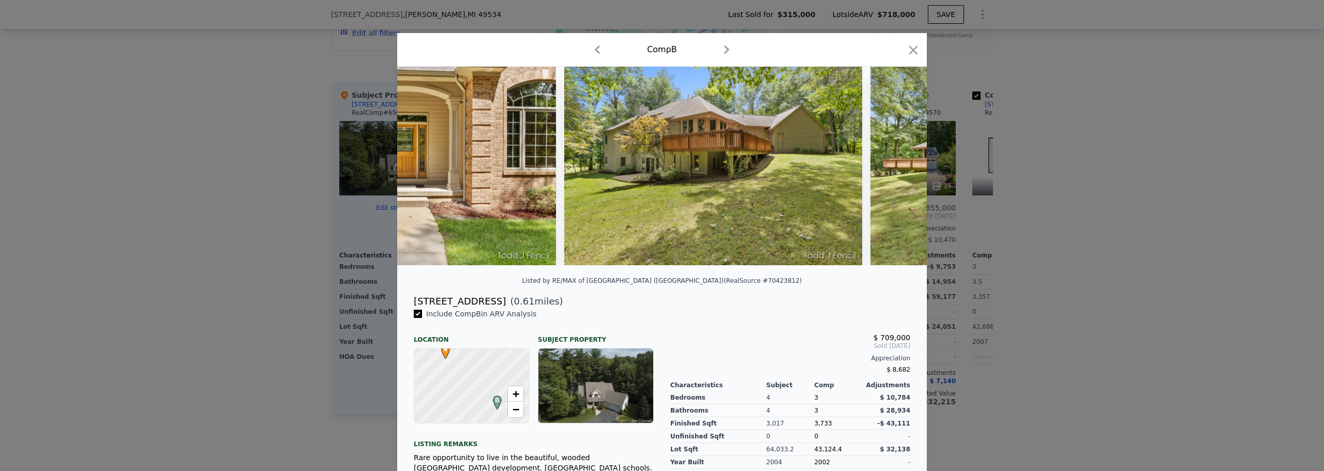
scroll to position [0, 1738]
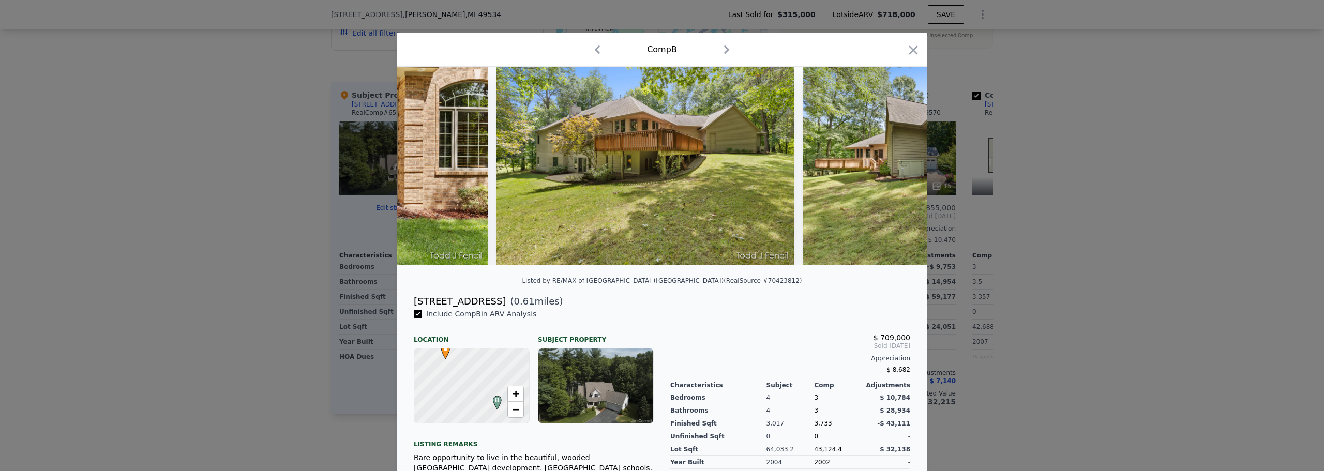
click at [895, 167] on img at bounding box center [952, 166] width 298 height 199
click at [911, 49] on icon "button" at bounding box center [913, 50] width 9 height 9
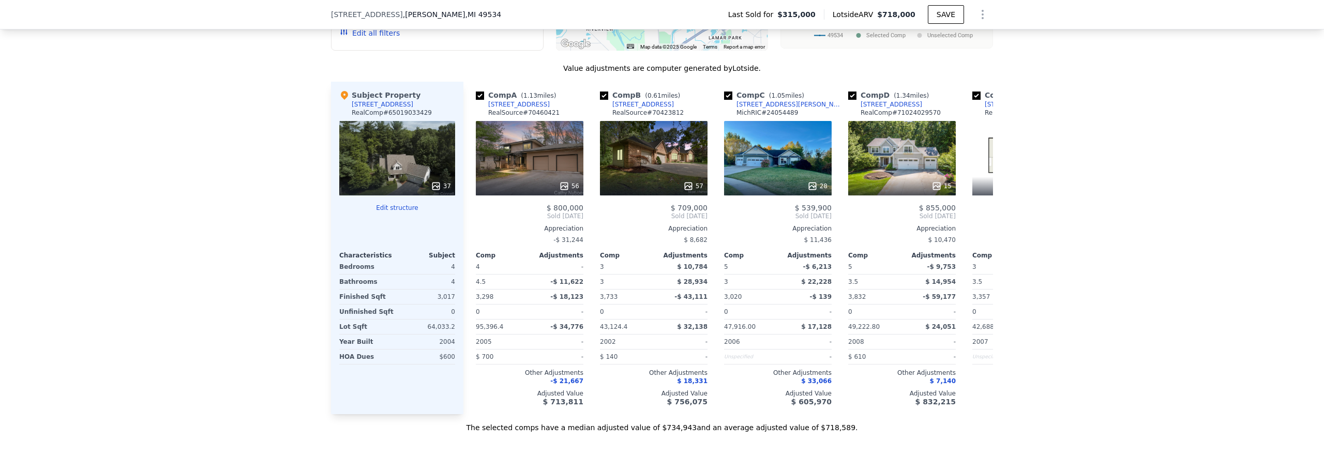
click at [1092, 241] on div "We found 12 sales that match your search Listings provided by RealComp . Filter…" at bounding box center [662, 136] width 1324 height 593
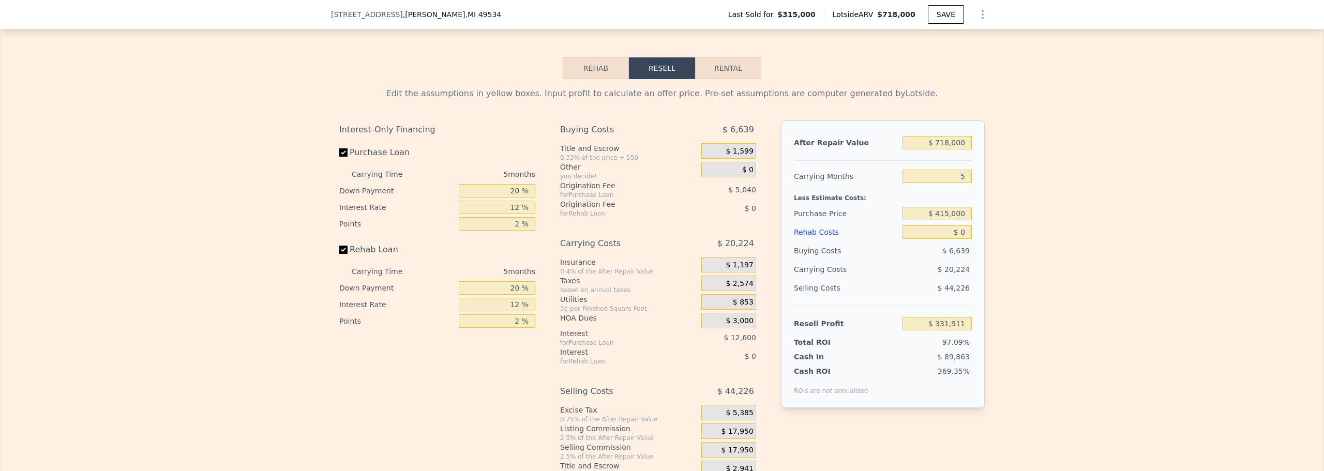
scroll to position [1242, 0]
